Goal: Ask a question

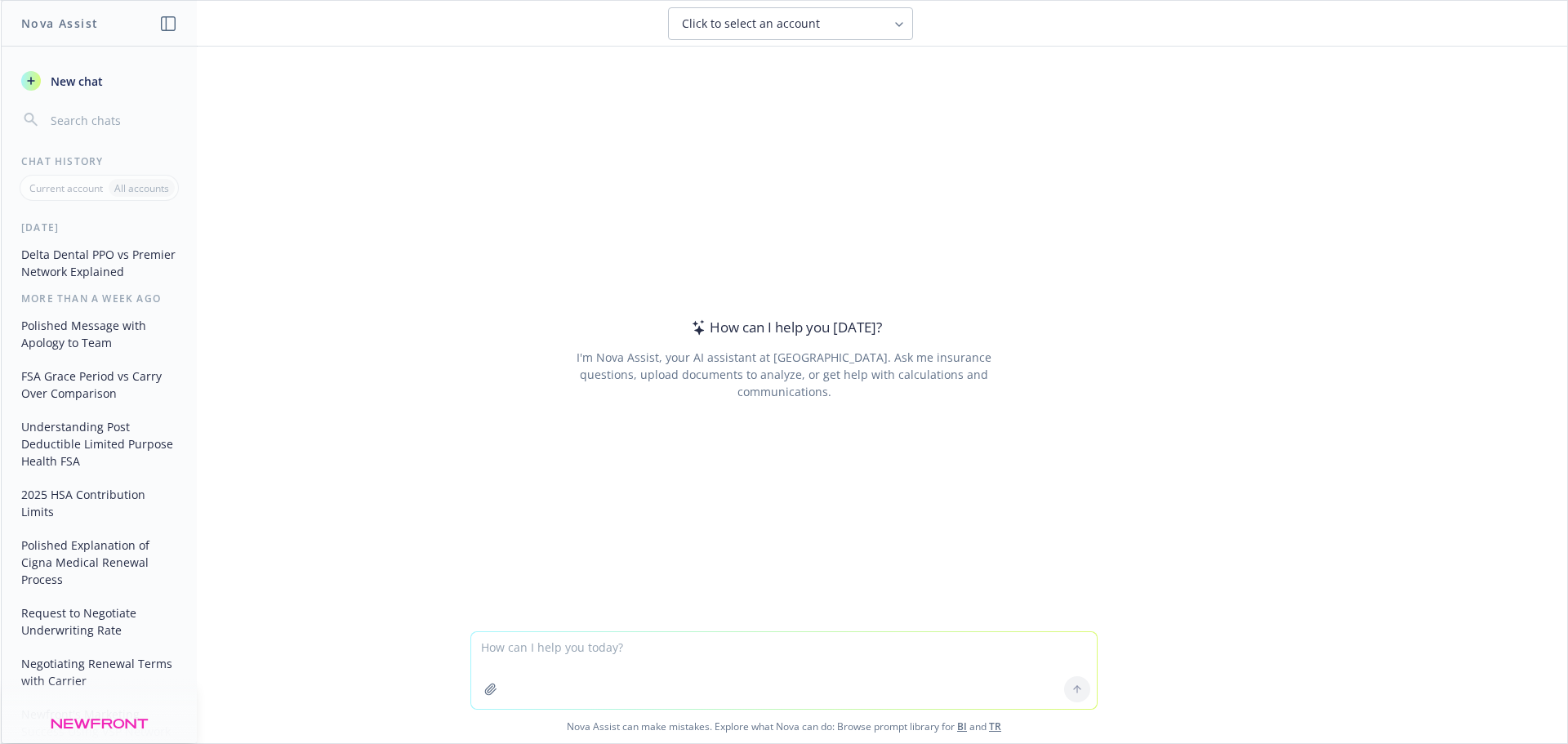
click at [784, 27] on span "Click to select an account" at bounding box center [751, 24] width 138 height 17
click at [890, 22] on button "Click to select an account" at bounding box center [790, 23] width 245 height 33
click at [850, 23] on div "Click to select an account" at bounding box center [781, 24] width 198 height 17
click at [623, 643] on textarea at bounding box center [784, 671] width 625 height 77
type textarea "how do you set up a successful wellness program"
